Goal: Find specific page/section: Find specific page/section

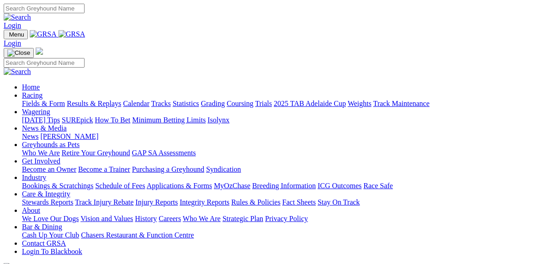
click at [46, 100] on link "Fields & Form" at bounding box center [43, 104] width 43 height 8
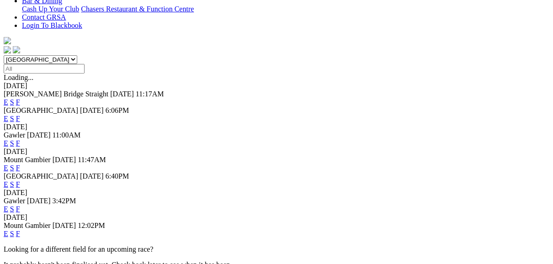
scroll to position [256, 0]
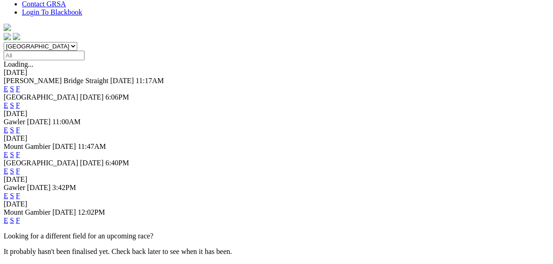
click at [20, 192] on link "F" at bounding box center [18, 196] width 4 height 8
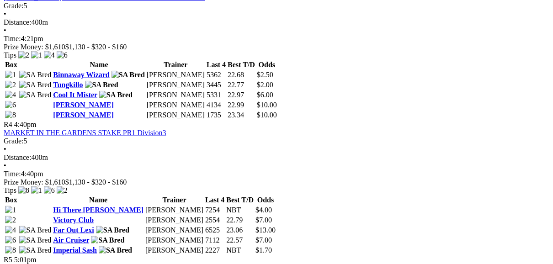
scroll to position [767, 0]
